Goal: Task Accomplishment & Management: Complete application form

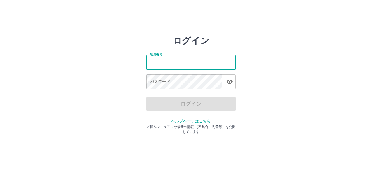
click at [180, 70] on div "社員番号 社員番号 パスワード パスワード" at bounding box center [191, 71] width 90 height 51
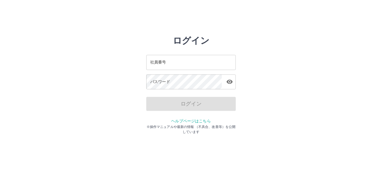
click at [183, 65] on input "社員番号" at bounding box center [191, 62] width 90 height 15
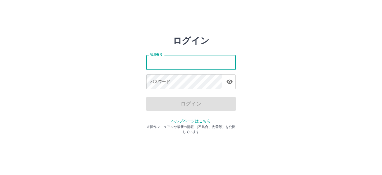
type input "*******"
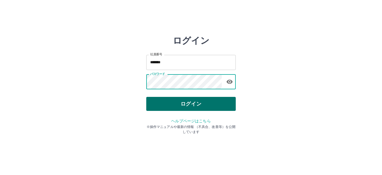
click at [195, 103] on button "ログイン" at bounding box center [191, 104] width 90 height 14
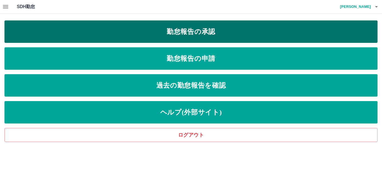
click at [190, 33] on link "勤怠報告の承認" at bounding box center [190, 31] width 373 height 22
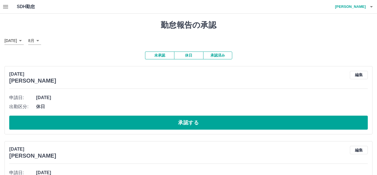
click at [372, 6] on icon "button" at bounding box center [371, 6] width 3 height 1
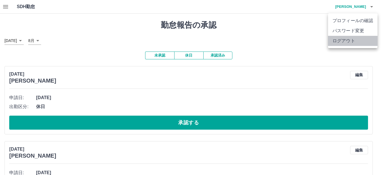
click at [360, 41] on li "ログアウト" at bounding box center [353, 41] width 50 height 10
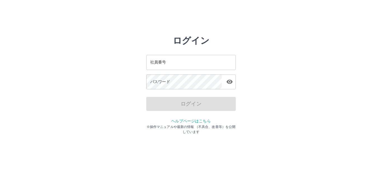
click at [214, 64] on input "社員番号" at bounding box center [191, 62] width 90 height 15
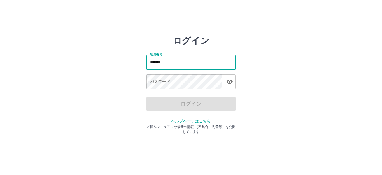
type input "*******"
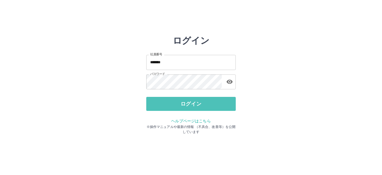
click at [203, 104] on button "ログイン" at bounding box center [191, 104] width 90 height 14
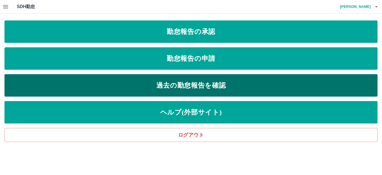
click at [150, 86] on link "過去の勤怠報告を確認" at bounding box center [190, 85] width 373 height 22
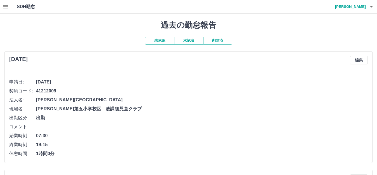
click at [179, 40] on button "承認済" at bounding box center [188, 41] width 29 height 8
click at [6, 7] on icon "button" at bounding box center [5, 6] width 7 height 7
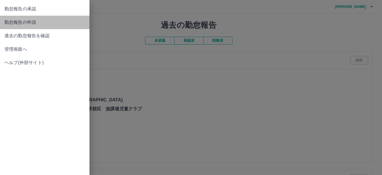
click at [34, 21] on span "勤怠報告の申請" at bounding box center [44, 22] width 81 height 7
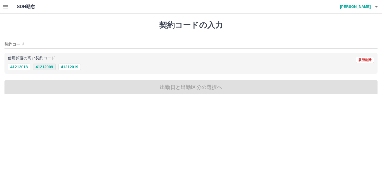
click at [47, 67] on button "41212009" at bounding box center [44, 66] width 22 height 7
type input "********"
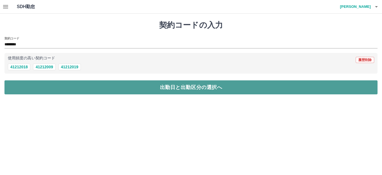
click at [48, 90] on button "出勤日と出勤区分の選択へ" at bounding box center [190, 87] width 373 height 14
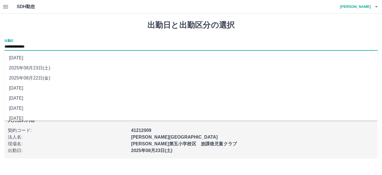
click at [49, 46] on input "**********" at bounding box center [190, 46] width 373 height 7
click at [43, 90] on li "2025年08月21日(木)" at bounding box center [190, 88] width 373 height 10
type input "**********"
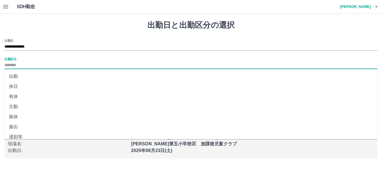
click at [27, 65] on input "出勤区分" at bounding box center [190, 65] width 373 height 7
click at [18, 77] on li "出勤" at bounding box center [190, 76] width 373 height 10
type input "**"
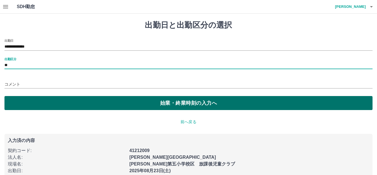
click at [73, 103] on button "始業・終業時刻の入力へ" at bounding box center [188, 103] width 368 height 14
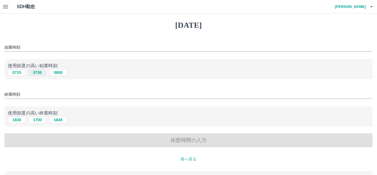
click at [32, 74] on button "0730" at bounding box center [38, 72] width 18 height 7
type input "****"
click at [27, 95] on input "終業時刻" at bounding box center [188, 94] width 368 height 8
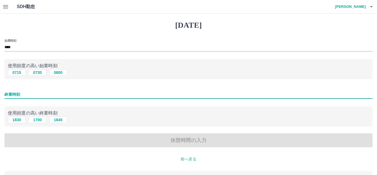
type input "****"
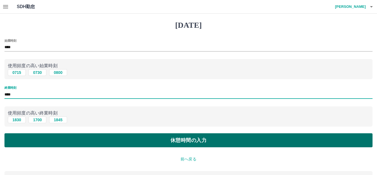
click at [46, 139] on button "休憩時間の入力" at bounding box center [188, 140] width 368 height 14
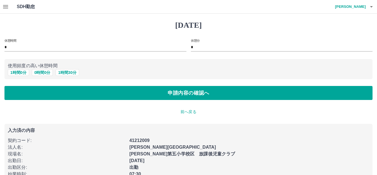
click at [21, 68] on p "使用頻度の高い休憩時間" at bounding box center [189, 65] width 362 height 7
click at [21, 72] on button "1 時間 0 分" at bounding box center [18, 72] width 21 height 7
type input "*"
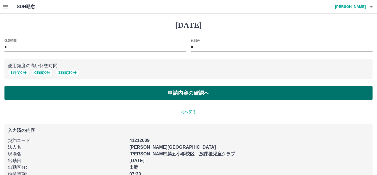
click at [43, 93] on button "申請内容の確認へ" at bounding box center [188, 93] width 368 height 14
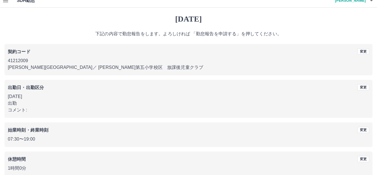
scroll to position [35, 0]
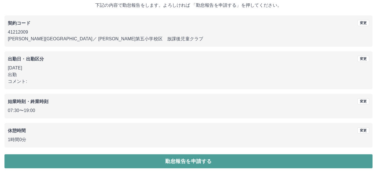
click at [102, 159] on button "勤怠報告を申請する" at bounding box center [188, 161] width 368 height 14
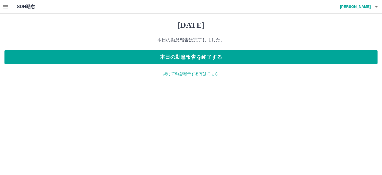
click at [182, 75] on p "続けて勤怠報告する方はこちら" at bounding box center [190, 74] width 373 height 6
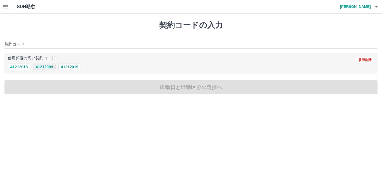
click at [44, 66] on button "41212009" at bounding box center [44, 66] width 22 height 7
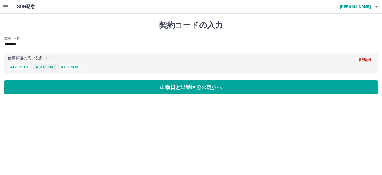
type input "********"
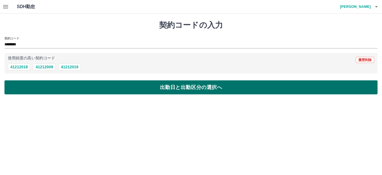
click at [41, 89] on button "出勤日と出勤区分の選択へ" at bounding box center [190, 87] width 373 height 14
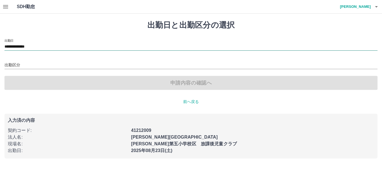
click at [45, 46] on input "**********" at bounding box center [190, 46] width 373 height 7
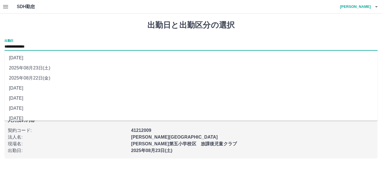
click at [31, 81] on li "2025年08月22日(金)" at bounding box center [190, 78] width 373 height 10
type input "**********"
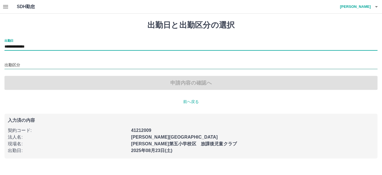
click at [25, 67] on input "出勤区分" at bounding box center [190, 65] width 373 height 7
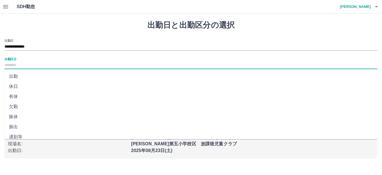
click at [17, 75] on li "出勤" at bounding box center [190, 76] width 373 height 10
type input "**"
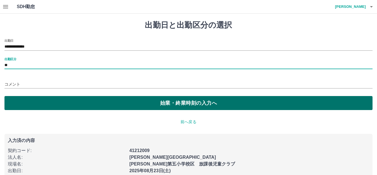
click at [29, 101] on button "始業・終業時刻の入力へ" at bounding box center [188, 103] width 368 height 14
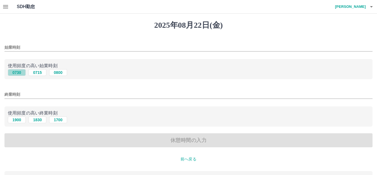
click at [16, 74] on button "0730" at bounding box center [17, 72] width 18 height 7
type input "****"
click at [33, 97] on input "終業時刻" at bounding box center [188, 94] width 368 height 8
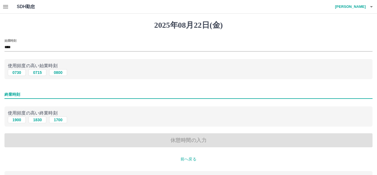
type input "****"
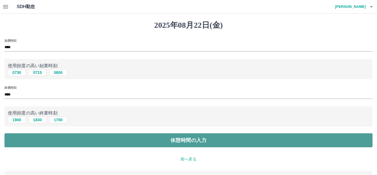
click at [39, 142] on button "休憩時間の入力" at bounding box center [188, 140] width 368 height 14
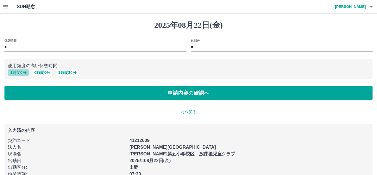
click at [23, 72] on button "1 時間 0 分" at bounding box center [18, 72] width 21 height 7
type input "*"
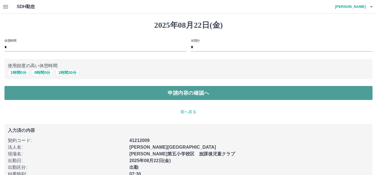
click at [32, 92] on button "申請内容の確認へ" at bounding box center [188, 93] width 368 height 14
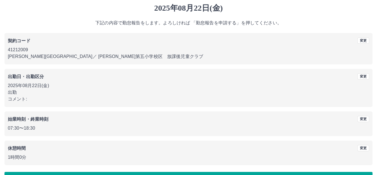
scroll to position [35, 0]
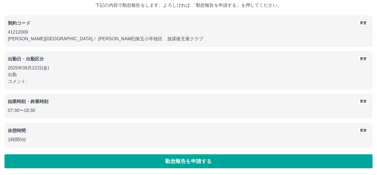
click at [111, 159] on button "勤怠報告を申請する" at bounding box center [188, 161] width 368 height 14
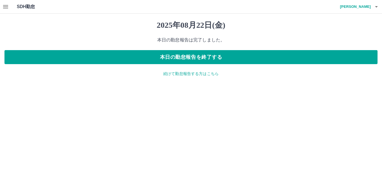
click at [175, 74] on p "続けて勤怠報告する方はこちら" at bounding box center [190, 74] width 373 height 6
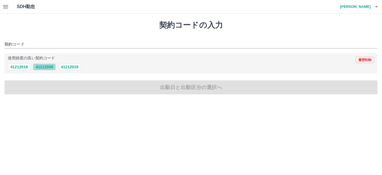
click at [50, 68] on button "41212009" at bounding box center [44, 66] width 22 height 7
type input "********"
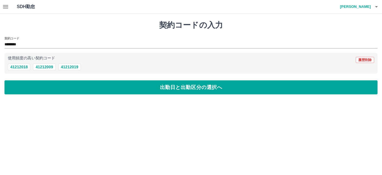
click at [4, 9] on icon "button" at bounding box center [5, 6] width 7 height 7
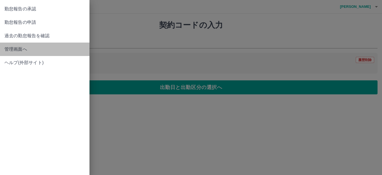
click at [21, 49] on span "管理画面へ" at bounding box center [44, 49] width 81 height 7
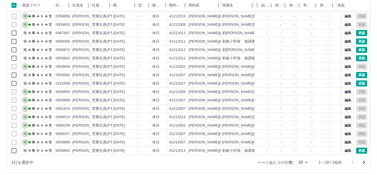
scroll to position [62, 0]
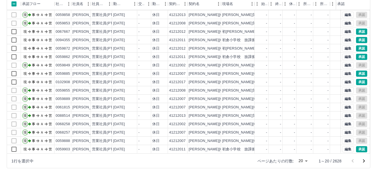
click at [365, 161] on icon "次のページへ" at bounding box center [364, 160] width 2 height 3
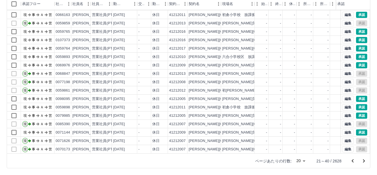
click at [353, 161] on icon "前のページへ" at bounding box center [353, 160] width 7 height 7
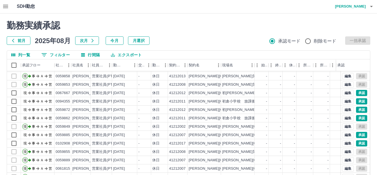
scroll to position [0, 0]
click at [356, 39] on div "前月 2025年08月 次月 今月 月選択 承認モード 削除モード 一括承認" at bounding box center [189, 41] width 364 height 8
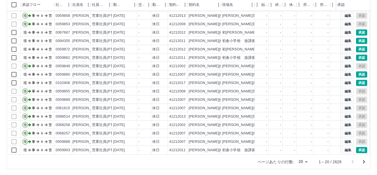
scroll to position [62, 0]
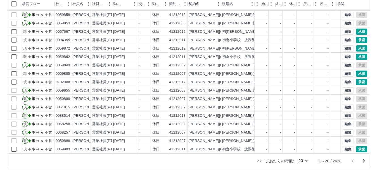
click at [305, 160] on body "SDH勤怠 武田　由美子 勤務実績承認 前月 2025年08月 次月 今月 月選択 承認モード 削除モード 一括承認 列一覧 0 フィルター 行間隔 エクスポ…" at bounding box center [188, 56] width 377 height 236
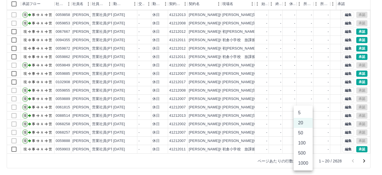
click at [302, 161] on li "1000" at bounding box center [303, 163] width 19 height 10
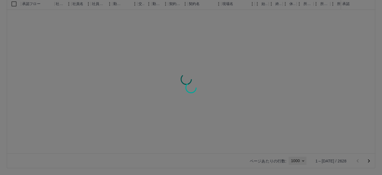
type input "****"
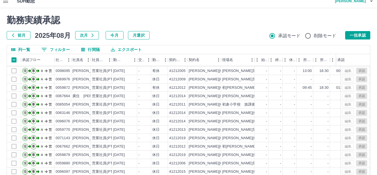
scroll to position [0, 0]
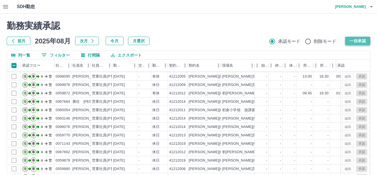
click at [353, 42] on button "一括承認" at bounding box center [357, 41] width 25 height 8
click at [363, 164] on div "編集 承認" at bounding box center [355, 168] width 29 height 8
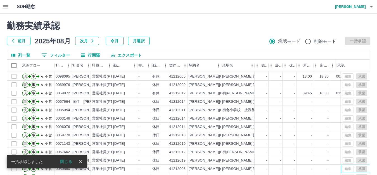
scroll to position [62, 0]
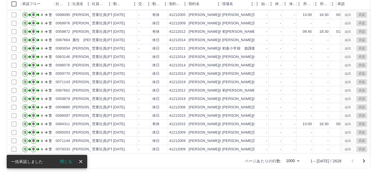
click at [364, 161] on icon "次のページへ" at bounding box center [364, 160] width 7 height 7
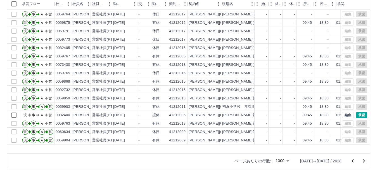
scroll to position [56, 0]
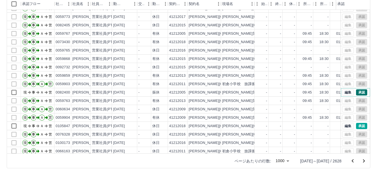
click at [359, 93] on button "承認" at bounding box center [361, 92] width 11 height 6
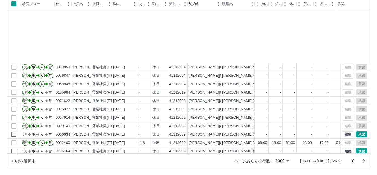
scroll to position [4455, 0]
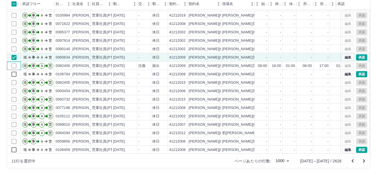
click at [15, 69] on div at bounding box center [14, 66] width 14 height 8
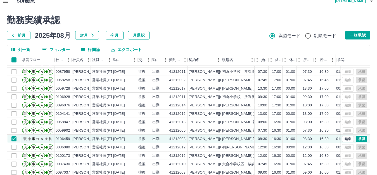
scroll to position [0, 0]
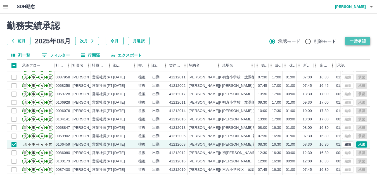
click at [363, 41] on button "一括承認" at bounding box center [357, 41] width 25 height 8
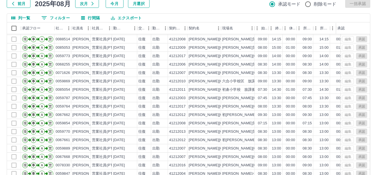
scroll to position [62, 0]
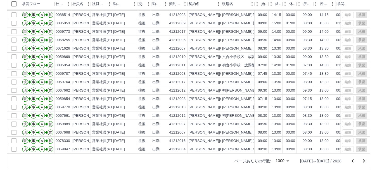
click at [365, 161] on icon "次のページへ" at bounding box center [364, 160] width 7 height 7
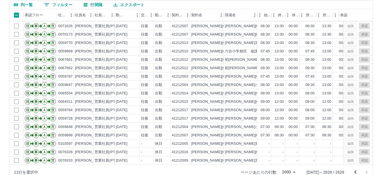
scroll to position [0, 0]
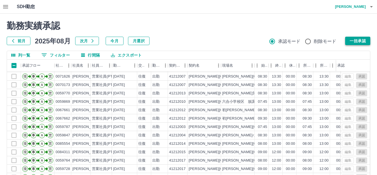
click at [363, 42] on button "一括承認" at bounding box center [357, 41] width 25 height 8
click at [372, 7] on icon "button" at bounding box center [371, 6] width 3 height 1
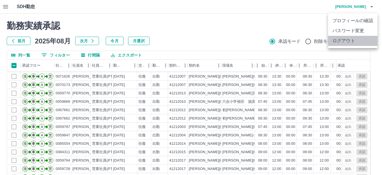
click at [349, 43] on li "ログアウト" at bounding box center [353, 41] width 50 height 10
